Goal: Browse casually

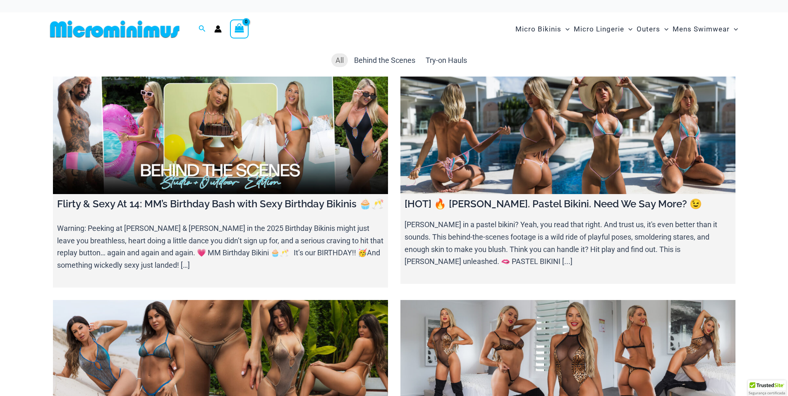
click at [158, 35] on img at bounding box center [115, 29] width 136 height 19
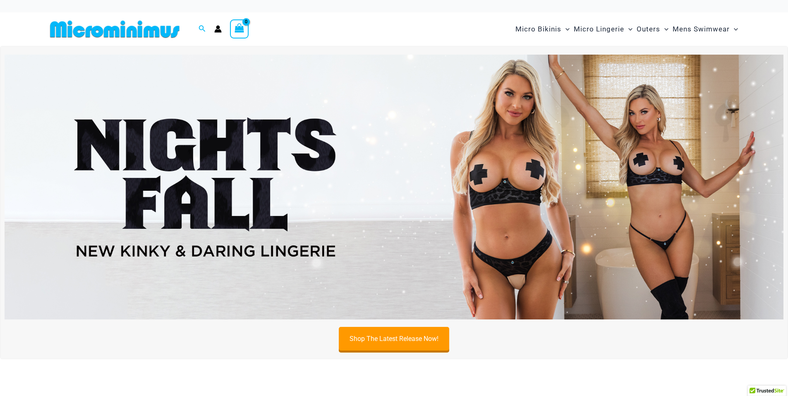
click at [431, 134] on img at bounding box center [394, 187] width 779 height 265
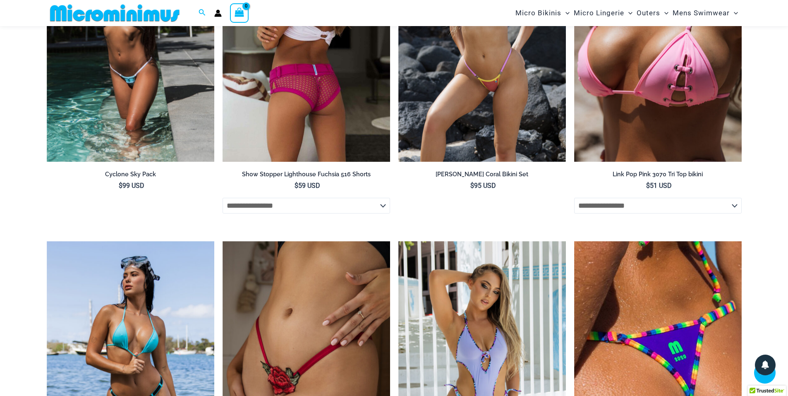
scroll to position [1938, 0]
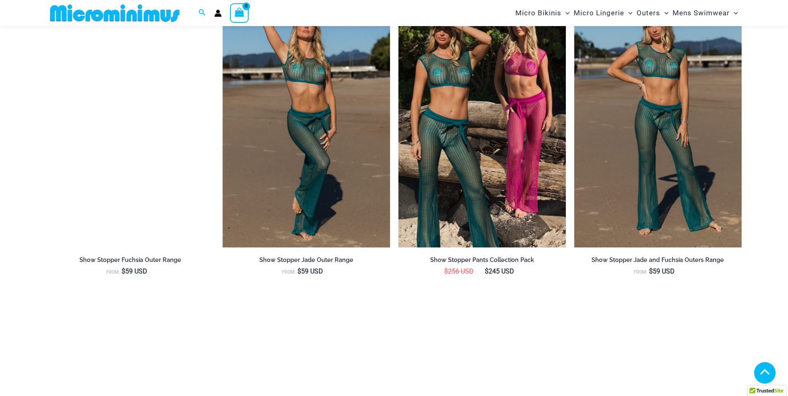
scroll to position [991, 0]
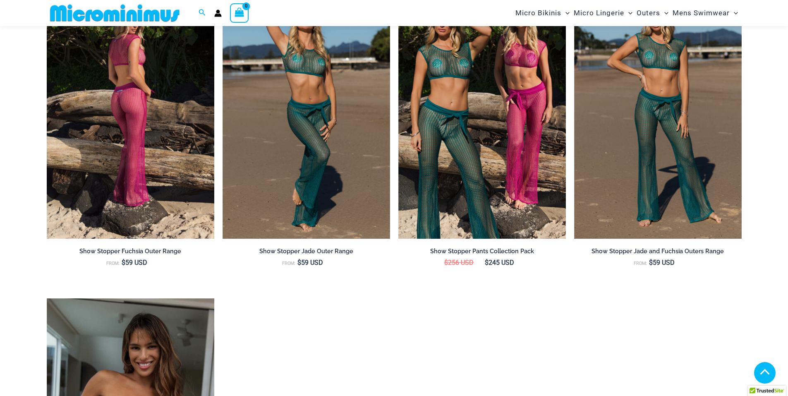
click at [179, 146] on img at bounding box center [131, 112] width 168 height 251
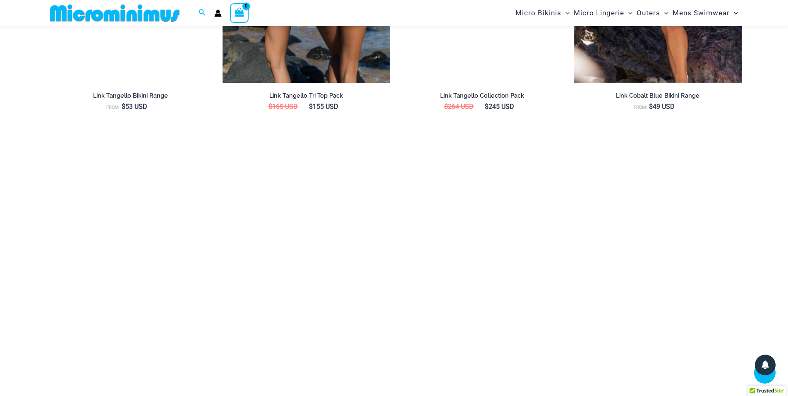
scroll to position [1482, 0]
